Goal: Task Accomplishment & Management: Use online tool/utility

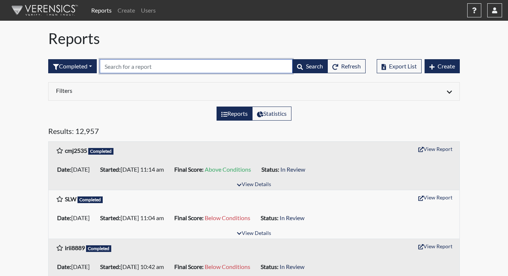
click at [130, 67] on input "text" at bounding box center [196, 66] width 193 height 14
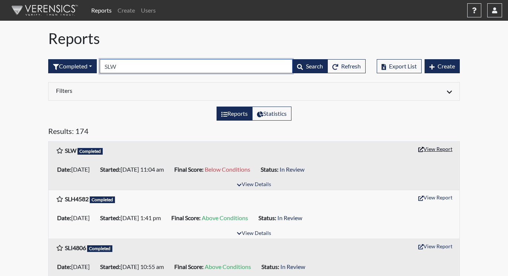
type input "SLW"
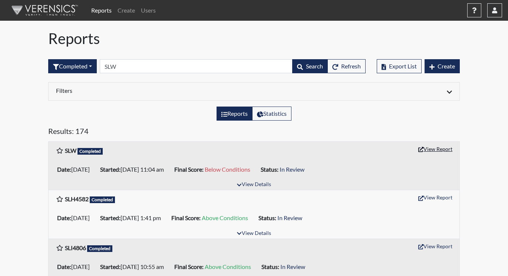
click at [439, 154] on button "View Report" at bounding box center [435, 148] width 41 height 11
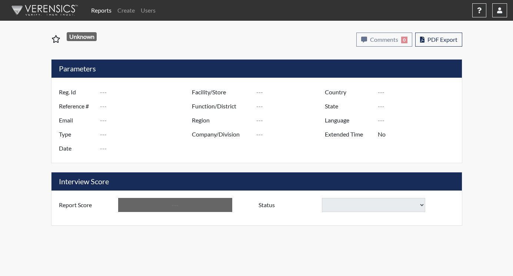
type input "SLW"
type input "51144"
type input "---"
type input "Corrections Pre-Employment"
type input "Sep 8, 2025"
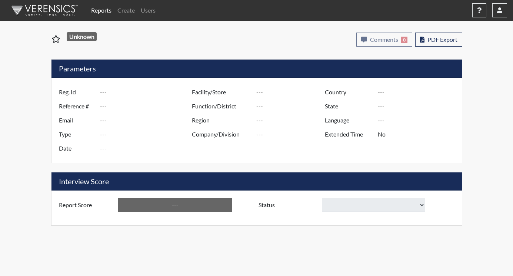
type input "[US_STATE] SP"
type input "[GEOGRAPHIC_DATA]"
type input "[US_STATE]"
type input "English"
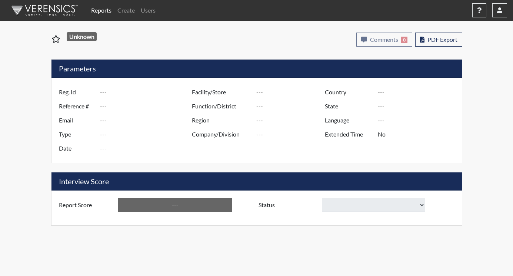
type input "Below Conditions"
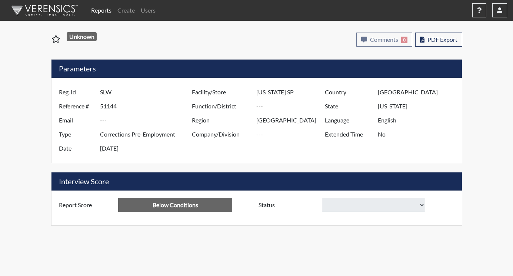
select select
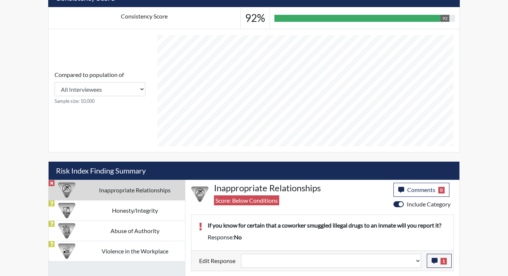
scroll to position [361, 0]
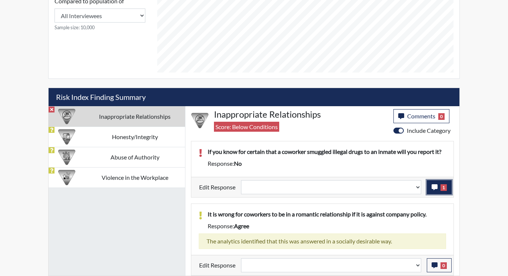
click at [438, 183] on button "1" at bounding box center [438, 187] width 25 height 14
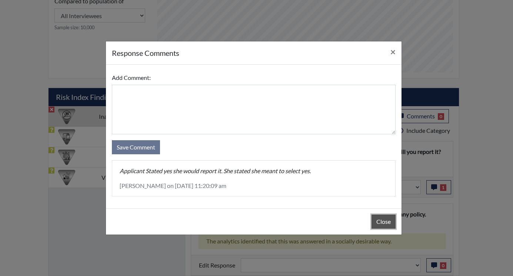
click at [385, 219] on button "Close" at bounding box center [384, 222] width 24 height 14
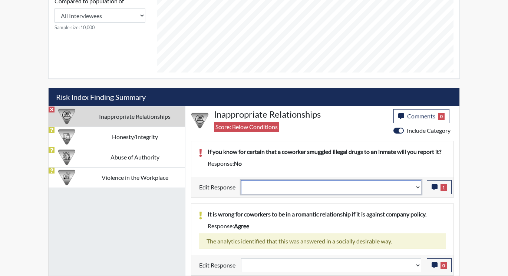
click at [417, 187] on select "Question is not relevant. Results will be updated. Reasonable explanation provi…" at bounding box center [331, 187] width 180 height 14
click at [416, 189] on select "Question is not relevant. Results will be updated. Reasonable explanation provi…" at bounding box center [331, 187] width 180 height 14
select select "reasonable-explanation-provided"
click at [241, 180] on select "Question is not relevant. Results will be updated. Reasonable explanation provi…" at bounding box center [331, 187] width 180 height 14
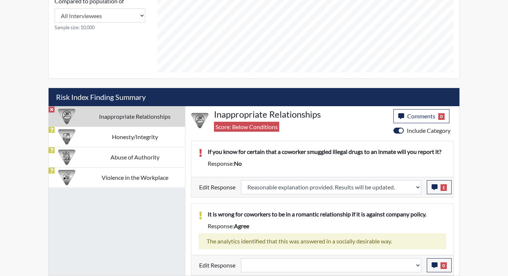
select select
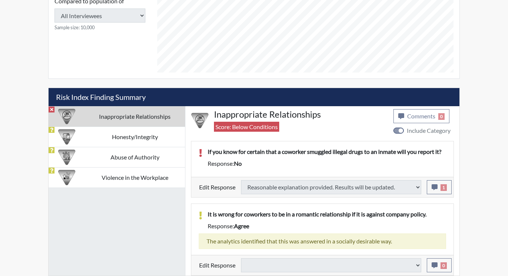
type input "Above Conditions"
select select
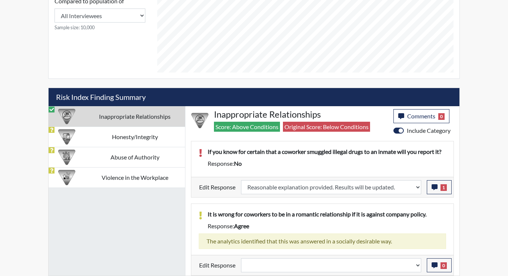
scroll to position [123, 308]
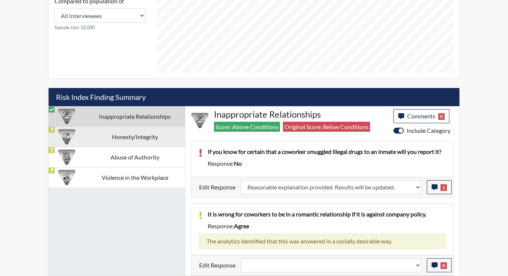
click at [128, 137] on td "Honesty/Integrity" at bounding box center [134, 137] width 100 height 20
select select
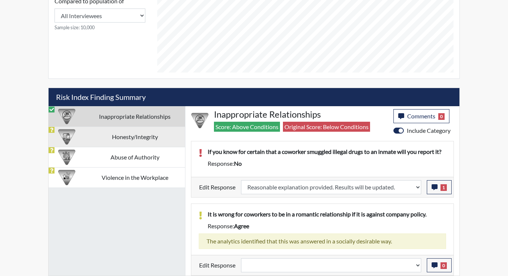
select select
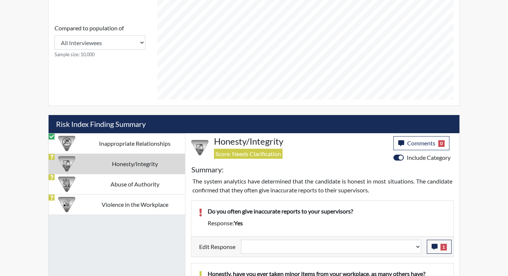
scroll to position [371, 0]
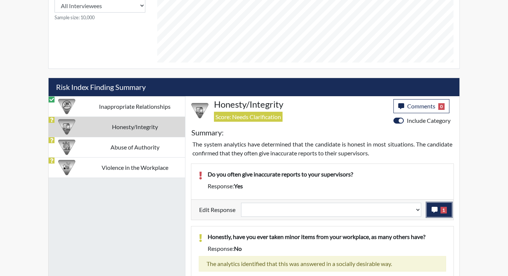
click at [433, 210] on icon "button" at bounding box center [434, 210] width 6 height 6
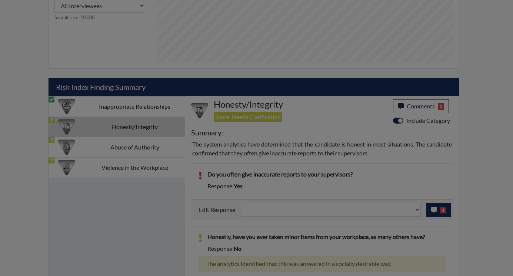
click at [433, 210] on div at bounding box center [256, 138] width 513 height 276
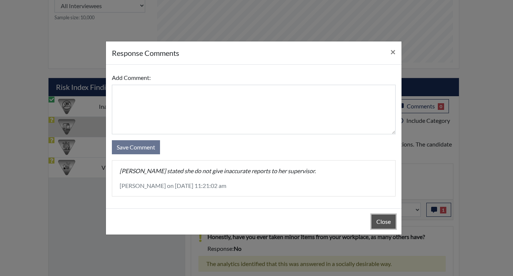
click at [379, 219] on button "Close" at bounding box center [384, 222] width 24 height 14
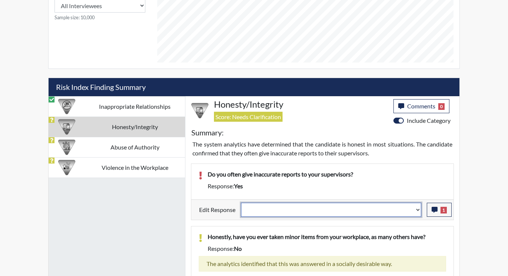
click at [416, 207] on select "Question is not relevant. Results will be updated. Reasonable explanation provi…" at bounding box center [331, 210] width 180 height 14
click at [416, 210] on select "Question is not relevant. Results will be updated. Reasonable explanation provi…" at bounding box center [331, 210] width 180 height 14
select select "reasonable-explanation-provided"
click at [241, 203] on select "Question is not relevant. Results will be updated. Reasonable explanation provi…" at bounding box center [331, 210] width 180 height 14
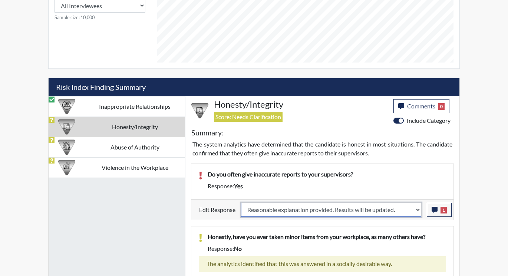
select select
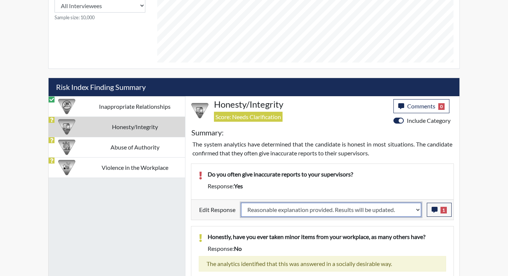
select select
click at [389, 233] on p "Honestly, have you ever taken minor items from your workplace, as many others h…" at bounding box center [326, 237] width 238 height 9
select select
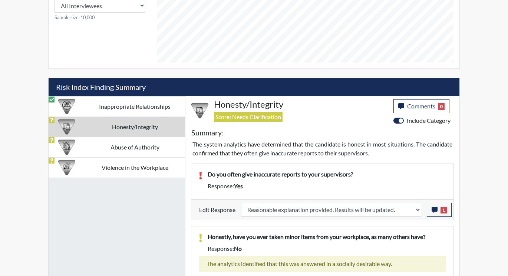
select select
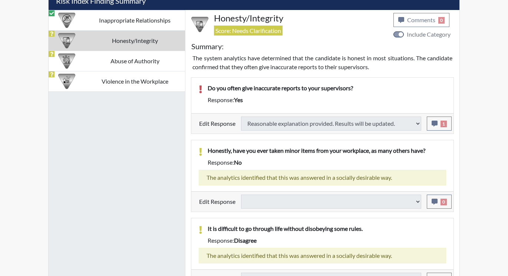
select select
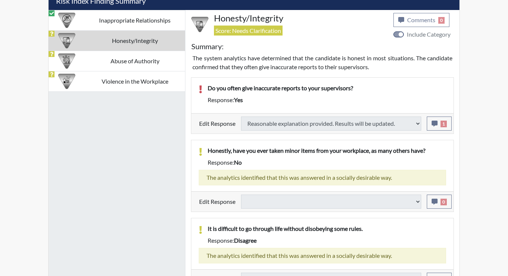
select select
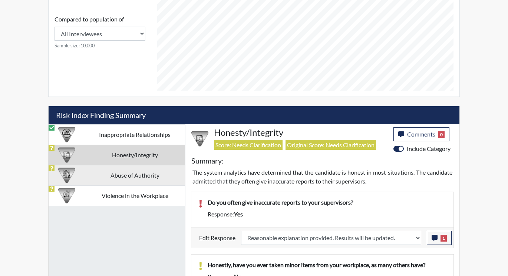
scroll to position [348, 0]
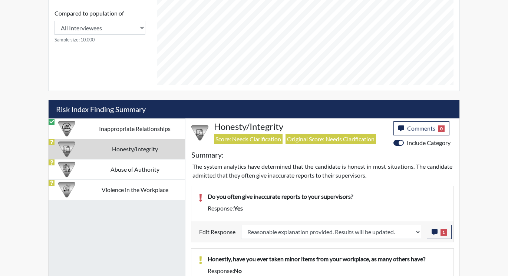
click at [136, 150] on td "Honesty/Integrity" at bounding box center [134, 149] width 100 height 20
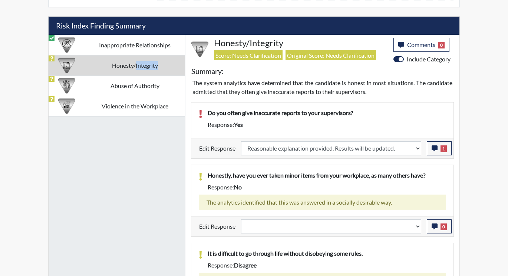
scroll to position [422, 0]
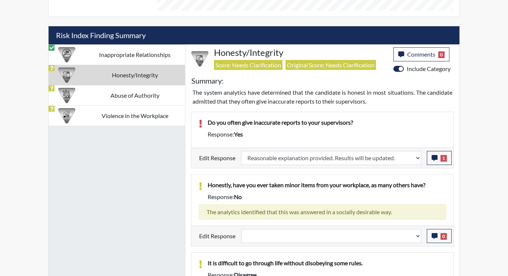
click at [87, 74] on td "Honesty/Integrity" at bounding box center [134, 75] width 100 height 20
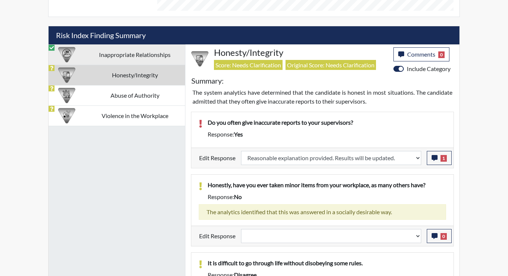
drag, startPoint x: 87, startPoint y: 74, endPoint x: 95, endPoint y: 96, distance: 23.2
click at [95, 96] on td "Abuse of Authority" at bounding box center [134, 95] width 100 height 20
select select
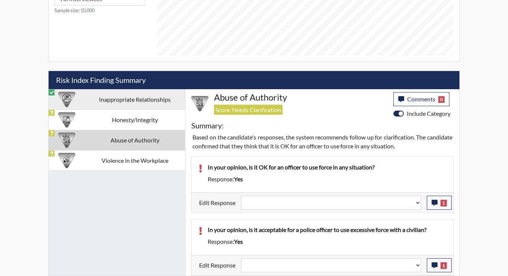
scroll to position [378, 0]
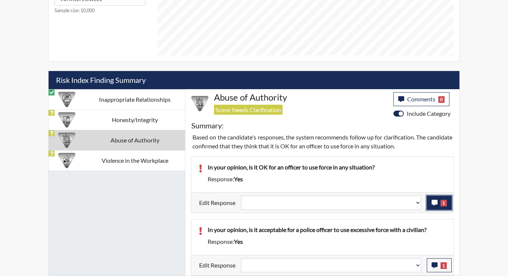
click at [432, 203] on icon "button" at bounding box center [434, 203] width 6 height 6
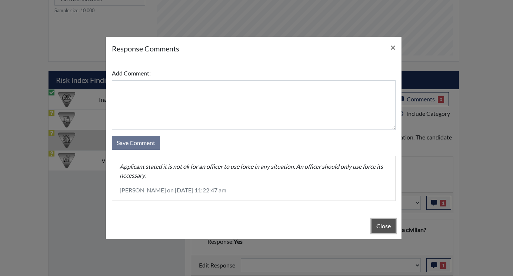
click at [387, 225] on button "Close" at bounding box center [384, 226] width 24 height 14
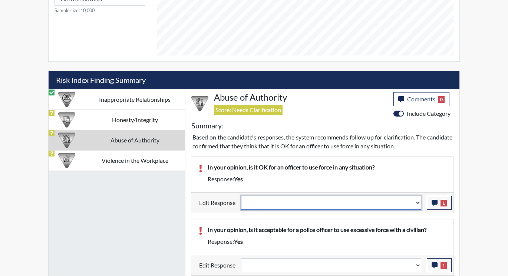
click at [416, 202] on select "Question is not relevant. Results will be updated. Reasonable explanation provi…" at bounding box center [331, 203] width 180 height 14
select select "reasonable-explanation-provided"
click at [241, 196] on select "Question is not relevant. Results will be updated. Reasonable explanation provi…" at bounding box center [331, 203] width 180 height 14
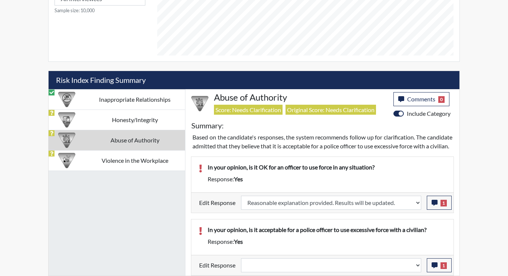
scroll to position [123, 308]
click at [437, 267] on icon "button" at bounding box center [434, 266] width 6 height 6
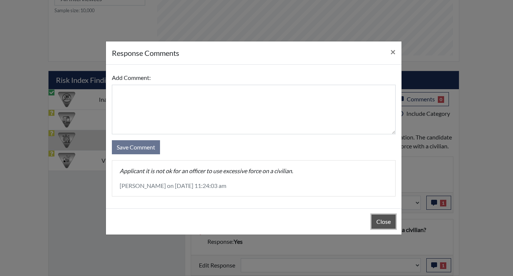
click at [381, 220] on button "Close" at bounding box center [384, 222] width 24 height 14
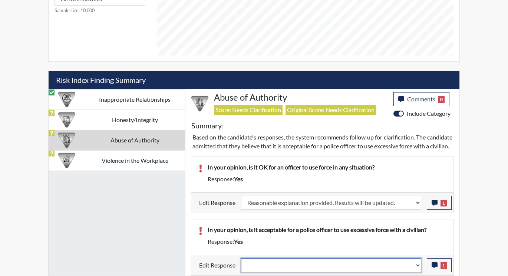
click at [416, 265] on select "Question is not relevant. Results will be updated. Reasonable explanation provi…" at bounding box center [331, 266] width 180 height 14
select select "reasonable-explanation-provided"
click at [241, 259] on select "Question is not relevant. Results will be updated. Reasonable explanation provi…" at bounding box center [331, 266] width 180 height 14
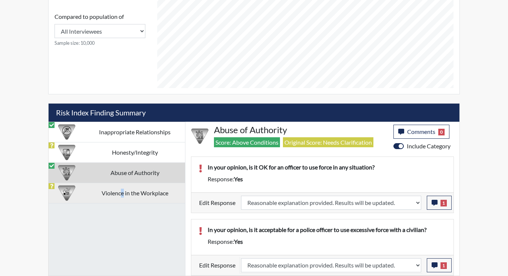
click at [121, 193] on td "Violence in the Workplace" at bounding box center [134, 193] width 100 height 20
select select
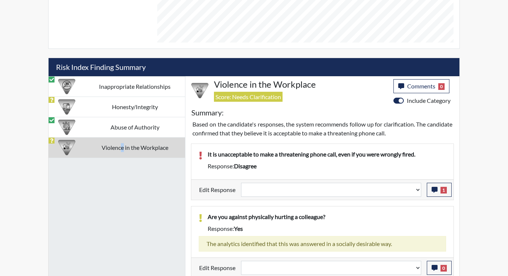
scroll to position [393, 0]
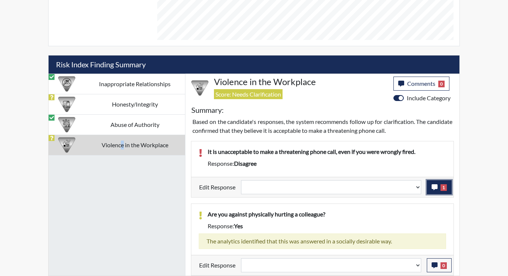
click at [436, 185] on icon "button" at bounding box center [434, 188] width 6 height 6
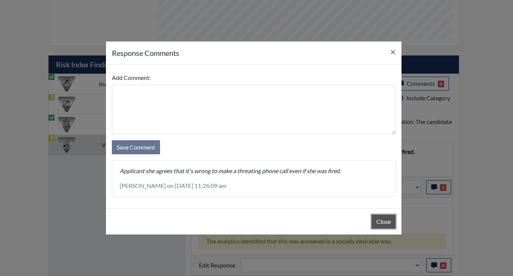
click at [383, 223] on button "Close" at bounding box center [384, 222] width 24 height 14
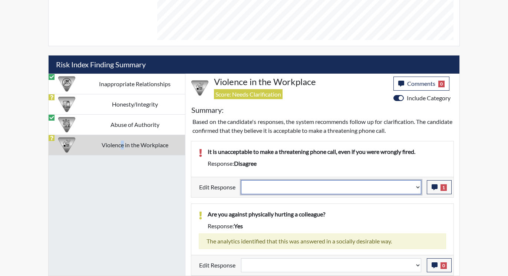
click at [420, 188] on select "Question is not relevant. Results will be updated. Reasonable explanation provi…" at bounding box center [331, 187] width 180 height 14
select select "reasonable-explanation-provided"
click at [241, 180] on select "Question is not relevant. Results will be updated. Reasonable explanation provi…" at bounding box center [331, 187] width 180 height 14
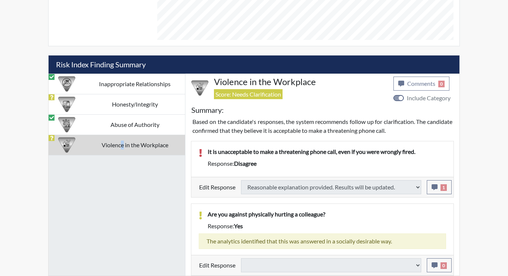
select select
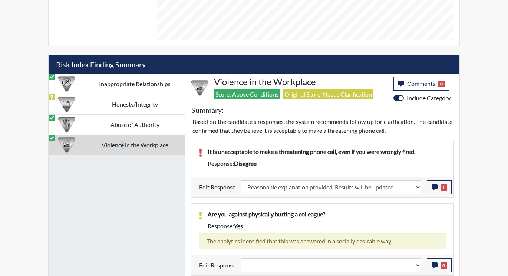
scroll to position [123, 308]
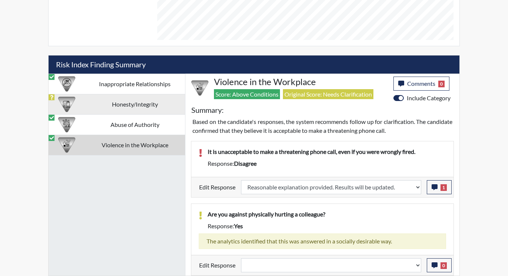
click at [131, 102] on td "Honesty/Integrity" at bounding box center [134, 104] width 100 height 20
select select "reasonable-explanation-provided"
select select
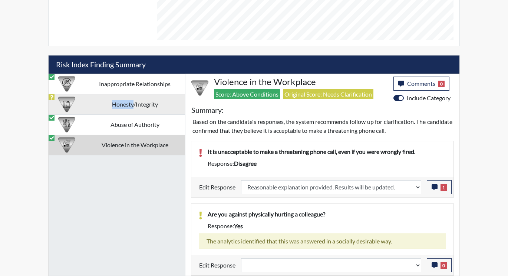
select select
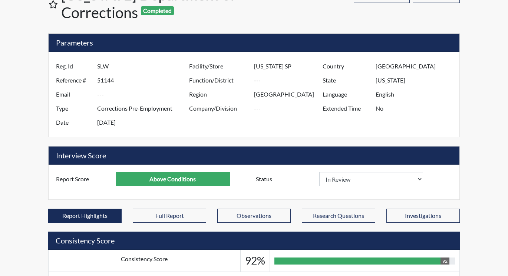
scroll to position [0, 0]
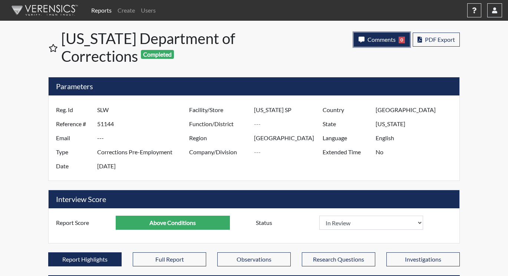
click at [383, 40] on span "Comments" at bounding box center [381, 39] width 28 height 7
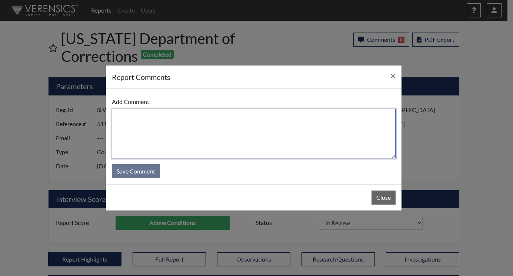
click at [169, 132] on textarea at bounding box center [254, 134] width 284 height 50
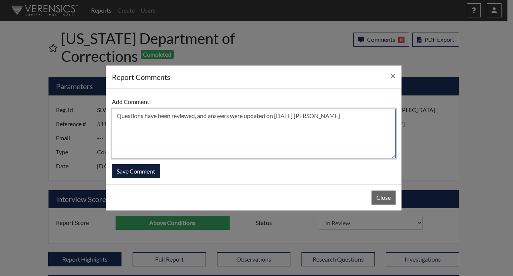
type textarea "Questions have been reviewed, and answers were updated on 9/8/25 N. Brown"
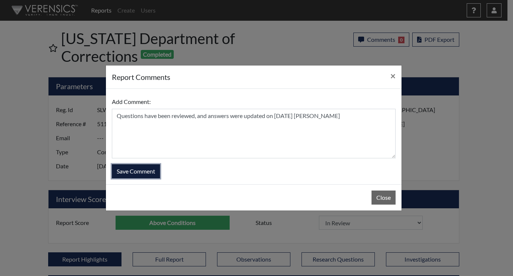
click at [119, 169] on button "Save Comment" at bounding box center [136, 172] width 48 height 14
select select
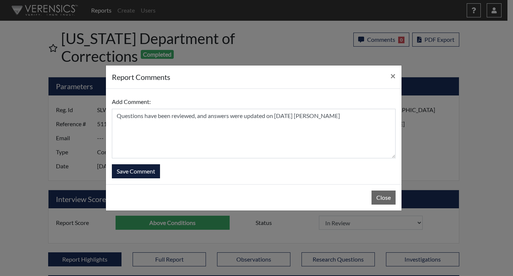
select select
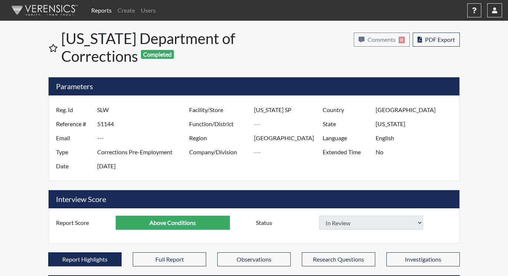
select select
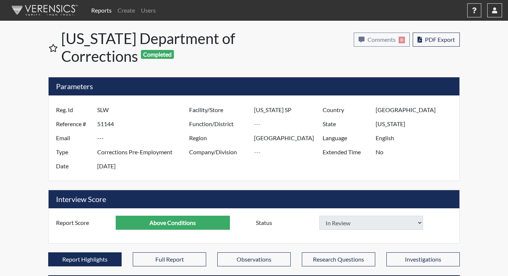
select select
click at [100, 11] on link "Reports" at bounding box center [101, 10] width 26 height 15
